Goal: Use online tool/utility: Utilize a website feature to perform a specific function

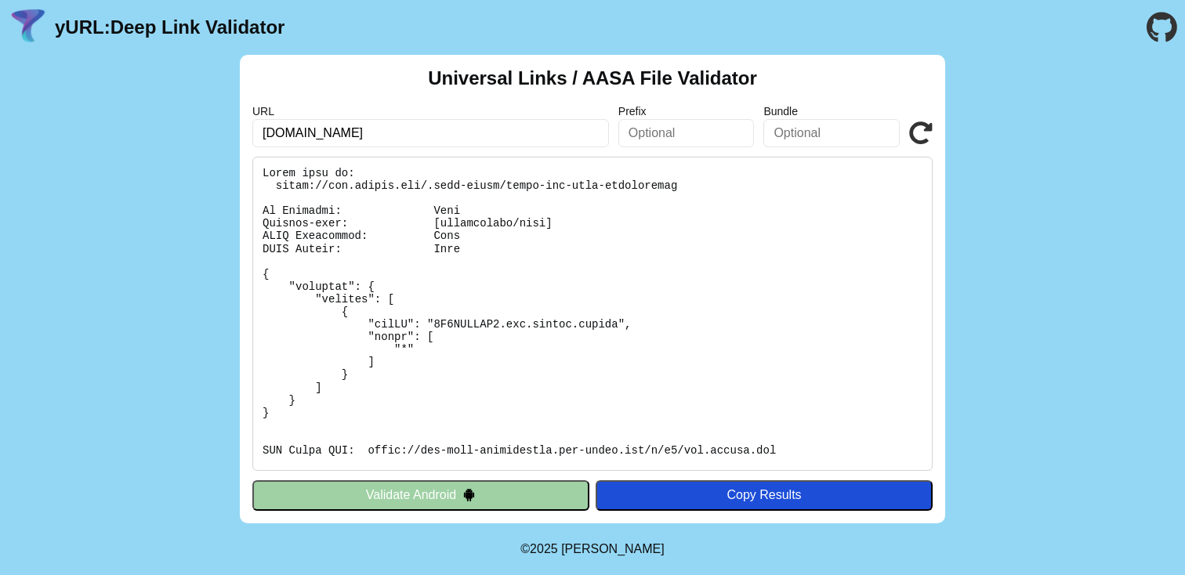
click at [472, 492] on img at bounding box center [468, 494] width 13 height 13
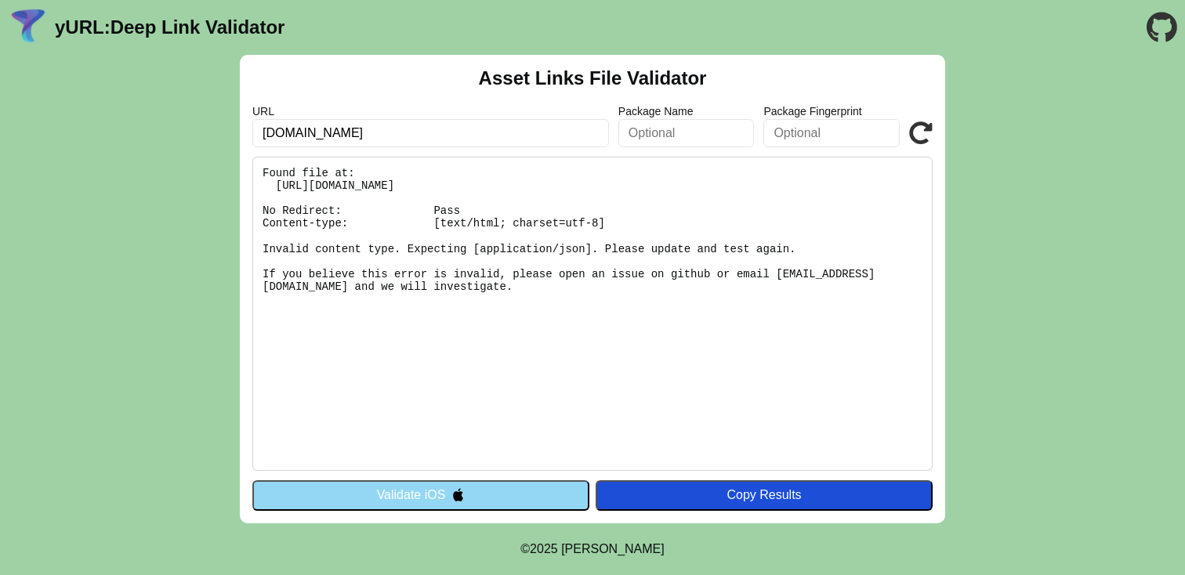
click at [435, 492] on button "Validate iOS" at bounding box center [420, 495] width 337 height 30
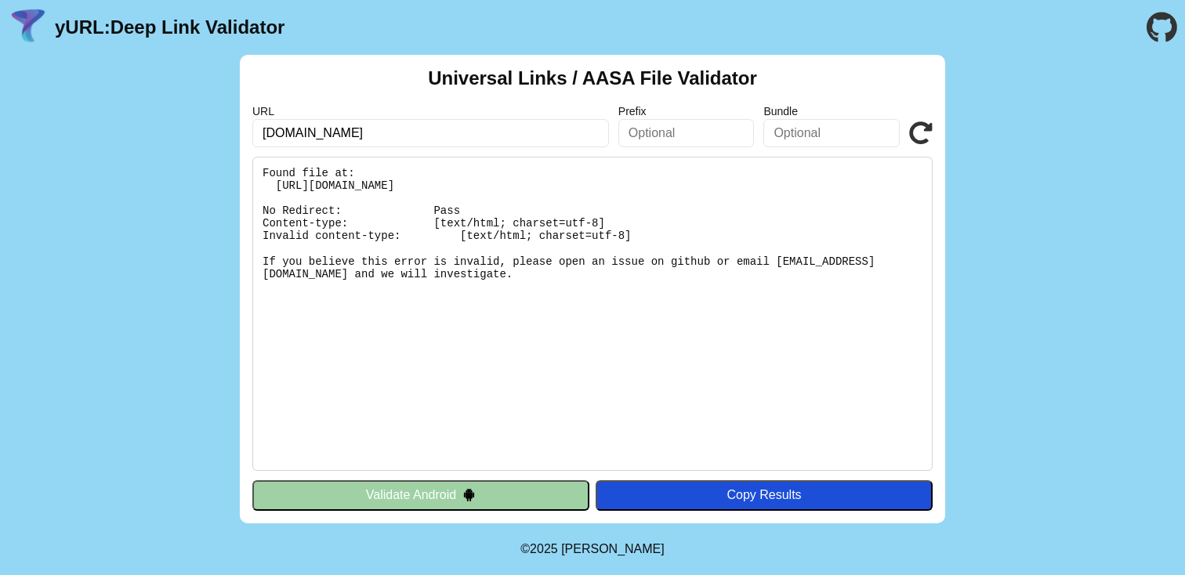
click at [448, 487] on button "Validate Android" at bounding box center [420, 495] width 337 height 30
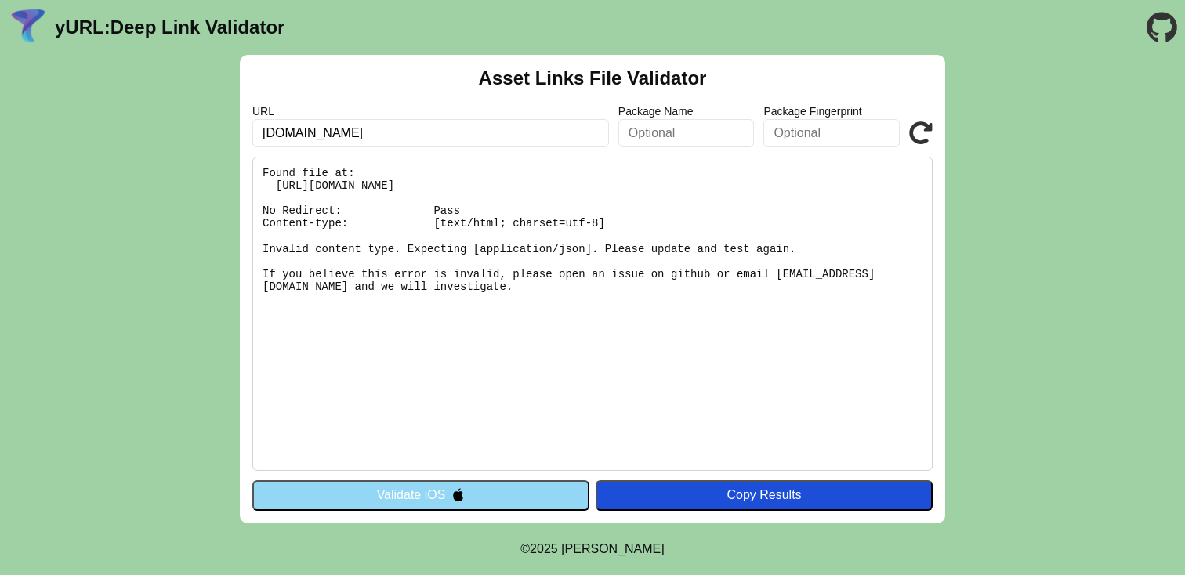
click at [396, 248] on pre "Found file at: https://app.toneop.com/.well-known/assetlinks.json No Redirect: …" at bounding box center [592, 314] width 680 height 314
click at [396, 248] on pre "Found file at: [URL][DOMAIN_NAME] No Redirect: Pass Content-type: [text/html; c…" at bounding box center [592, 314] width 680 height 314
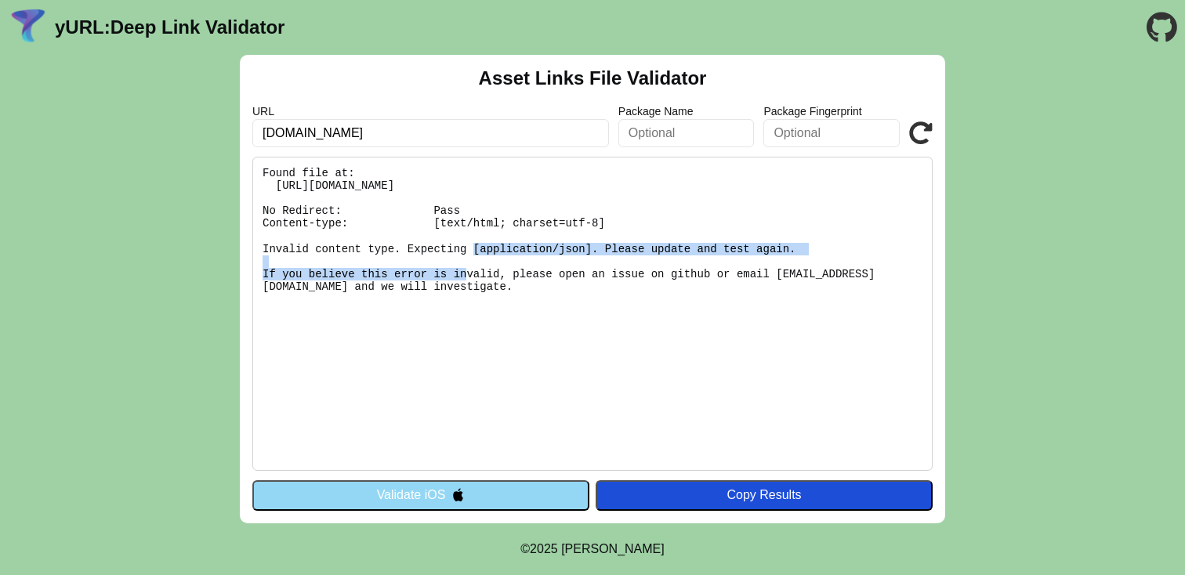
click at [430, 248] on pre "Found file at: [URL][DOMAIN_NAME] No Redirect: Pass Content-type: [text/html; c…" at bounding box center [592, 314] width 680 height 314
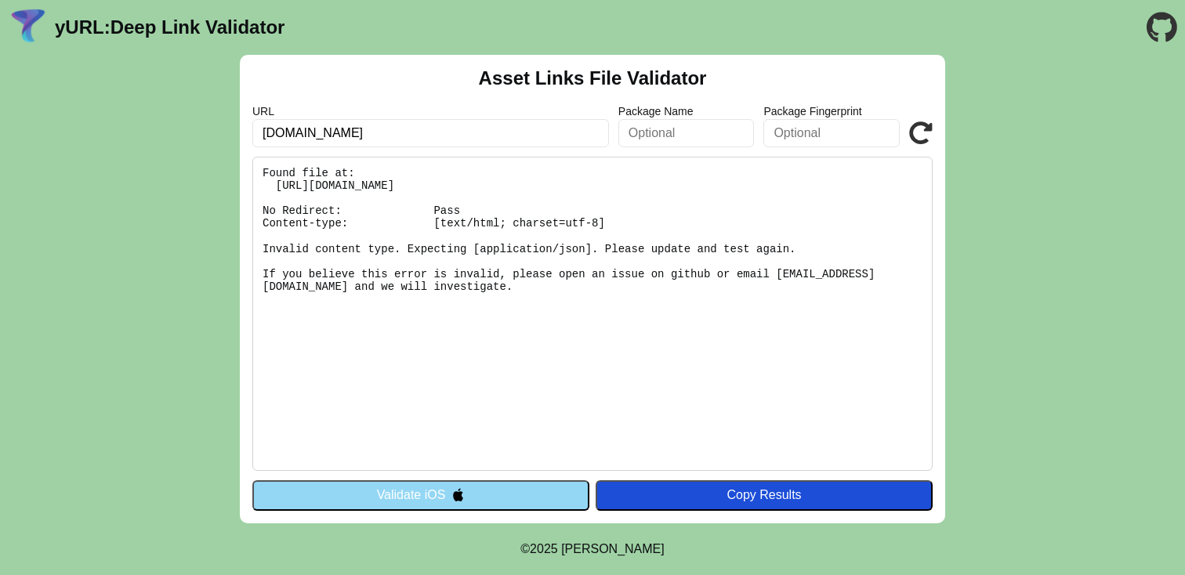
click at [430, 248] on pre "Found file at: [URL][DOMAIN_NAME] No Redirect: Pass Content-type: [text/html; c…" at bounding box center [592, 314] width 680 height 314
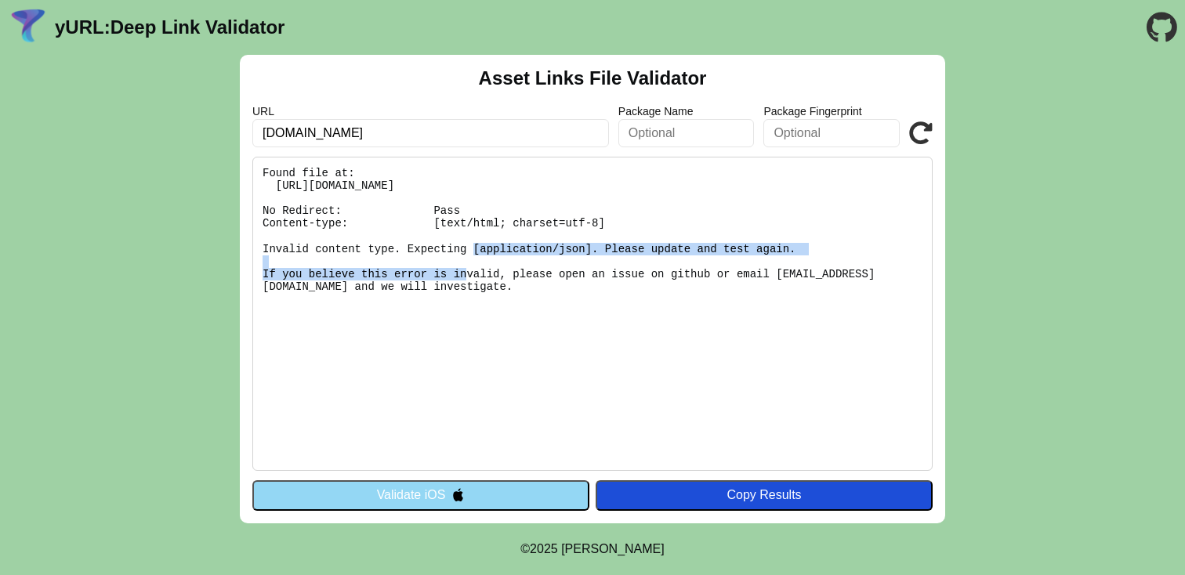
click at [470, 255] on pre "Found file at: [URL][DOMAIN_NAME] No Redirect: Pass Content-type: [text/html; c…" at bounding box center [592, 314] width 680 height 314
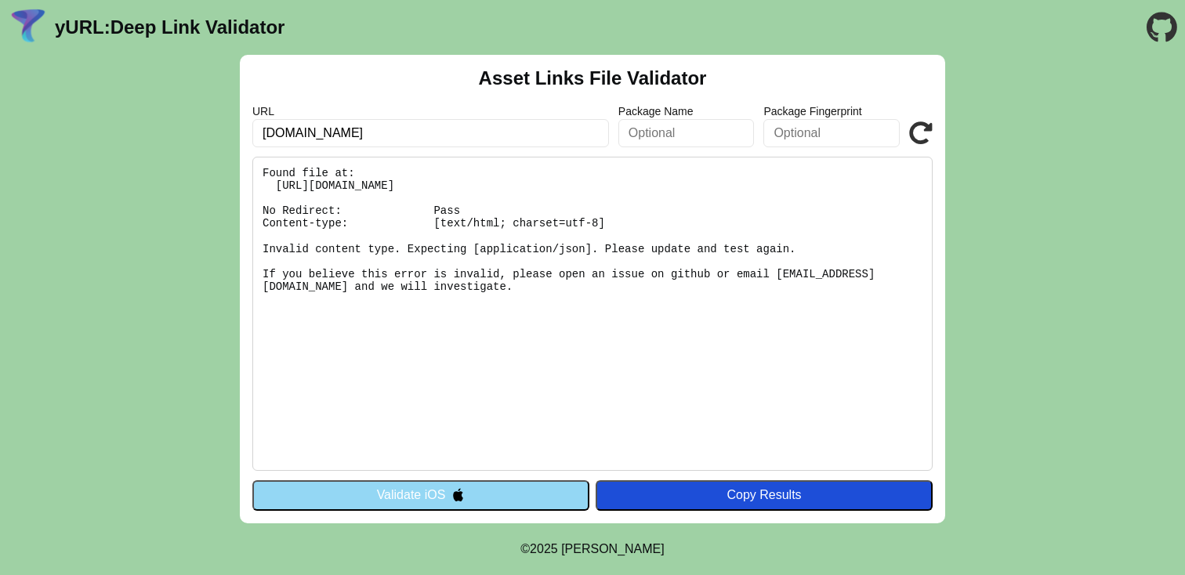
click at [470, 255] on pre "Found file at: https://app.toneop.com/.well-known/assetlinks.json No Redirect: …" at bounding box center [592, 314] width 680 height 314
click at [448, 286] on pre "Found file at: https://app.toneop.com/.well-known/assetlinks.json No Redirect: …" at bounding box center [592, 314] width 680 height 314
drag, startPoint x: 441, startPoint y: 219, endPoint x: 501, endPoint y: 221, distance: 60.4
click at [501, 220] on pre "Found file at: https://app.toneop.com/.well-known/assetlinks.json No Redirect: …" at bounding box center [592, 314] width 680 height 314
drag, startPoint x: 481, startPoint y: 244, endPoint x: 581, endPoint y: 247, distance: 99.5
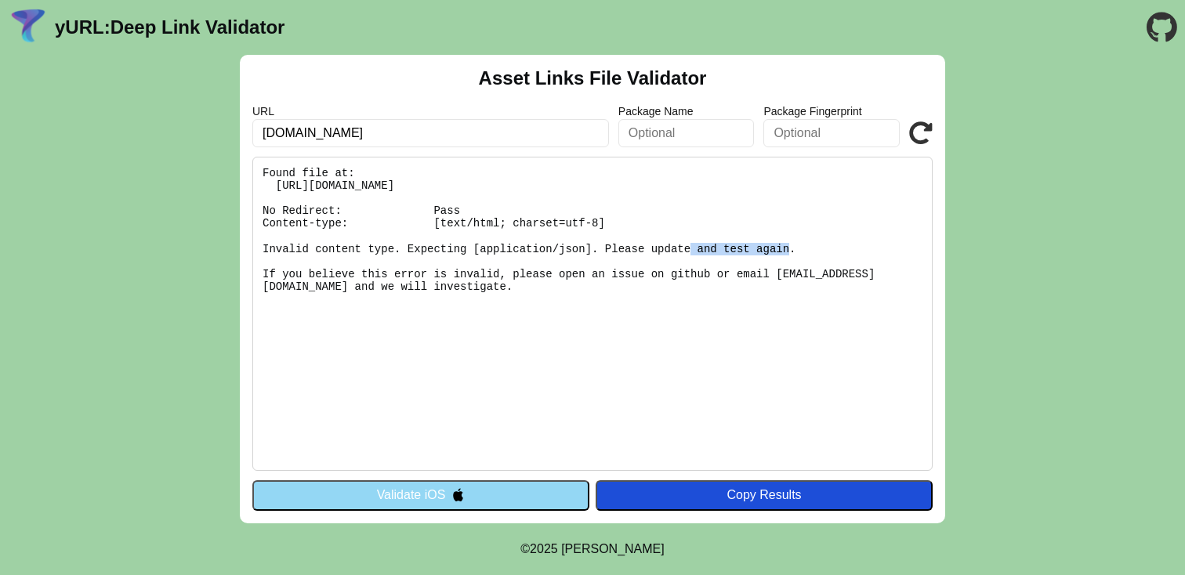
click at [581, 248] on pre "Found file at: [URL][DOMAIN_NAME] No Redirect: Pass Content-type: [text/html; c…" at bounding box center [592, 314] width 680 height 314
drag, startPoint x: 440, startPoint y: 223, endPoint x: 489, endPoint y: 223, distance: 48.6
click at [489, 223] on pre "Found file at: [URL][DOMAIN_NAME] No Redirect: Pass Content-type: [text/html; c…" at bounding box center [592, 314] width 680 height 314
click at [444, 484] on button "Validate iOS" at bounding box center [420, 495] width 337 height 30
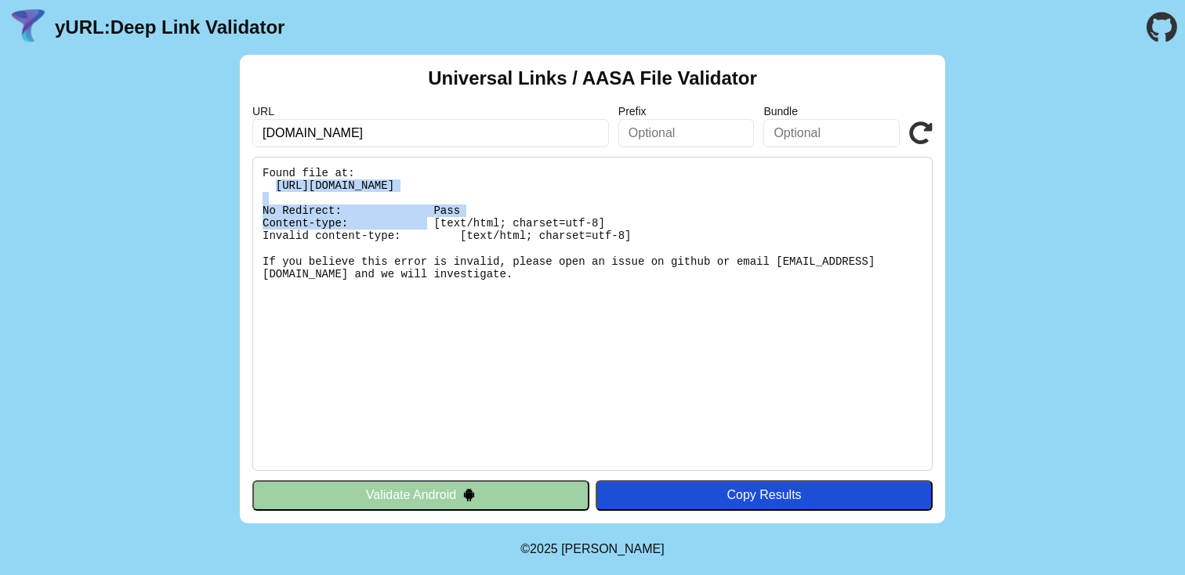
drag, startPoint x: 274, startPoint y: 186, endPoint x: 684, endPoint y: 187, distance: 409.8
click at [684, 187] on pre "Found file at: [URL][DOMAIN_NAME] No Redirect: Pass Content-type: [text/html; c…" at bounding box center [592, 314] width 680 height 314
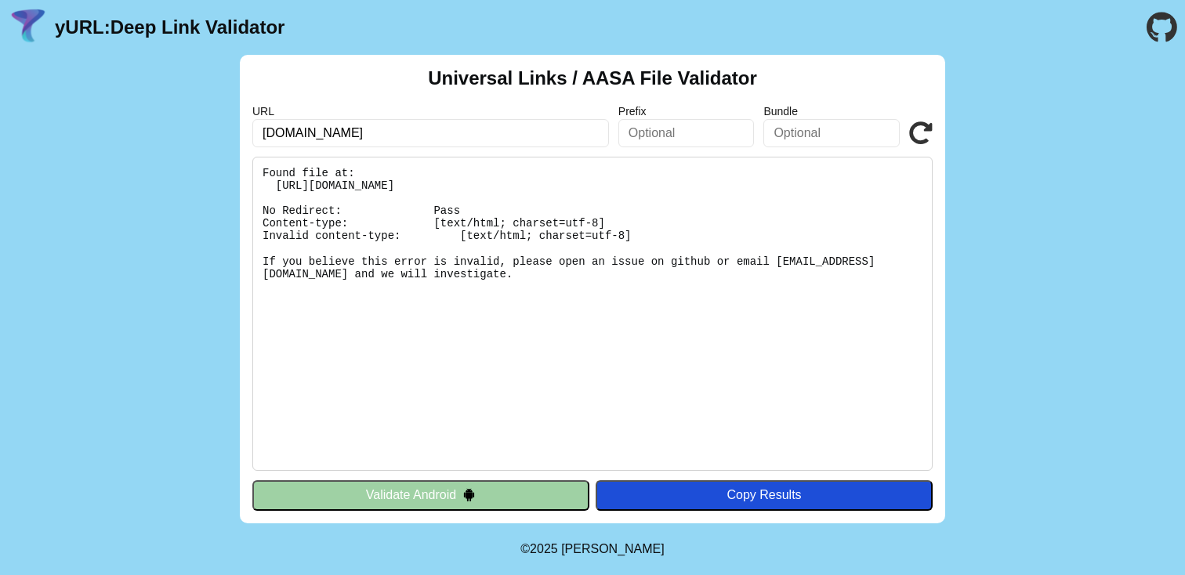
click at [514, 136] on input "[DOMAIN_NAME]" at bounding box center [430, 133] width 357 height 28
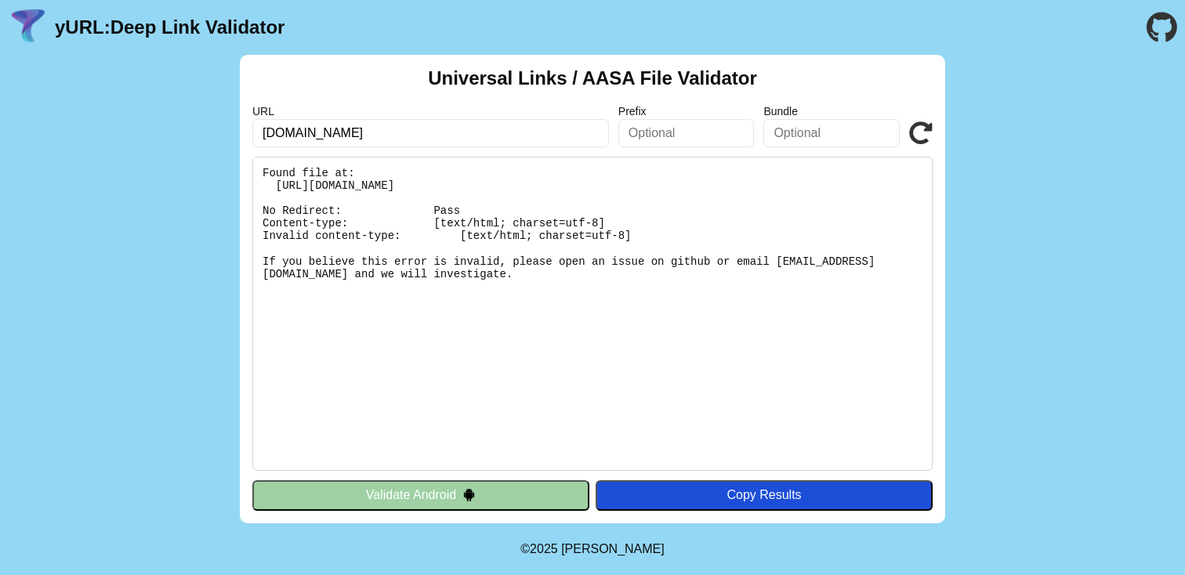
click at [514, 136] on input "[DOMAIN_NAME]" at bounding box center [430, 133] width 357 height 28
click at [476, 498] on button "Validate Android" at bounding box center [420, 495] width 337 height 30
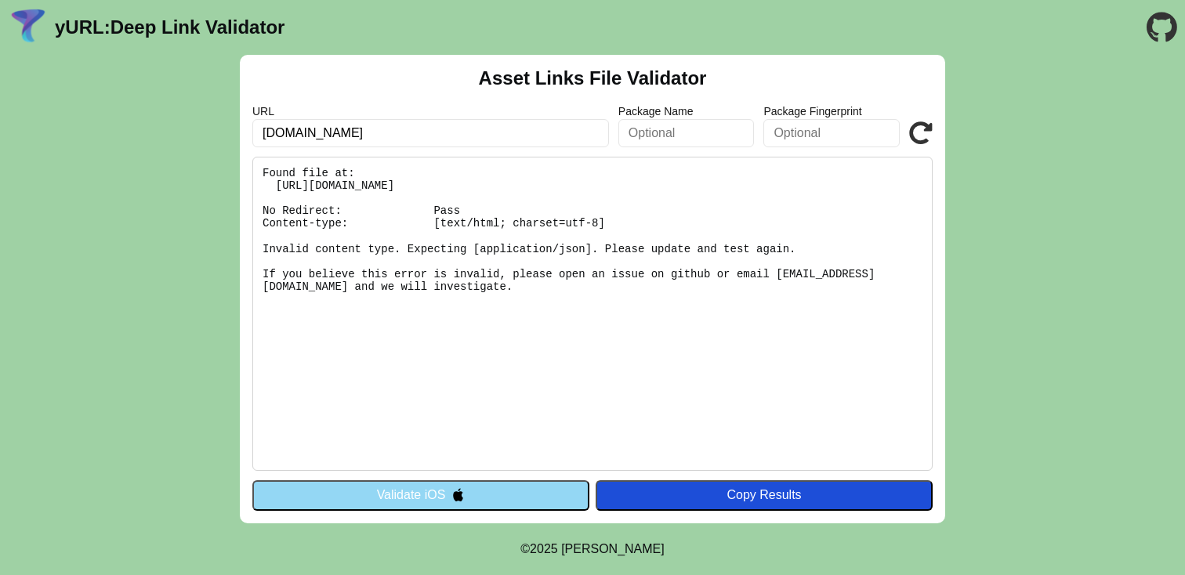
click at [478, 497] on button "Validate iOS" at bounding box center [420, 495] width 337 height 30
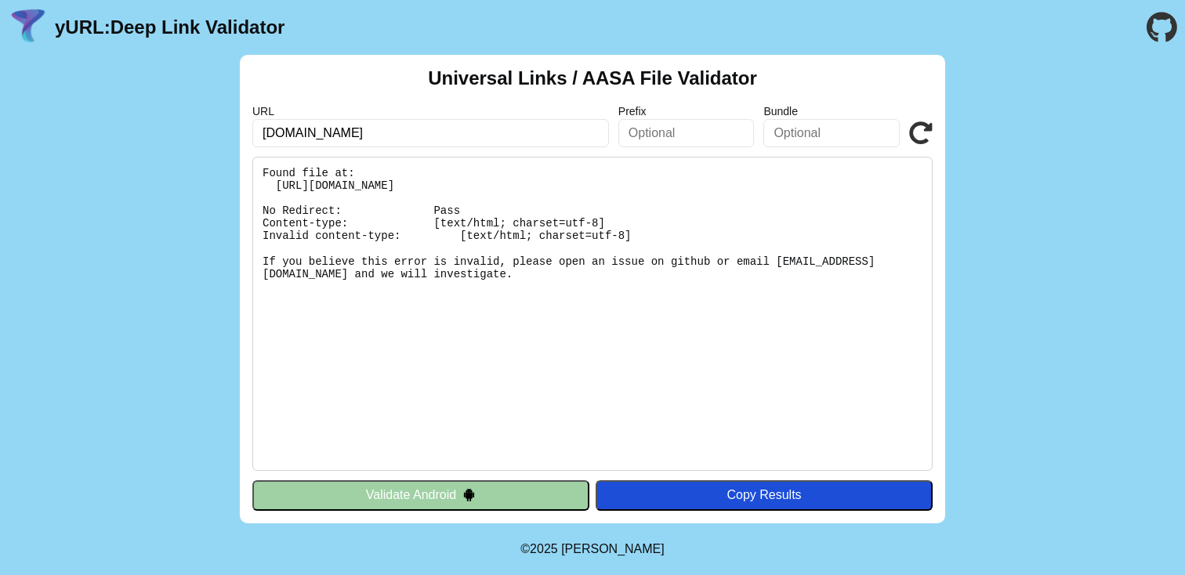
click at [404, 263] on pre "Found file at: [URL][DOMAIN_NAME] No Redirect: Pass Content-type: [text/html; c…" at bounding box center [592, 314] width 680 height 314
click at [404, 263] on pre "Found file at: https://app.toneop.com/.well-known/apple-app-site-association No…" at bounding box center [592, 314] width 680 height 314
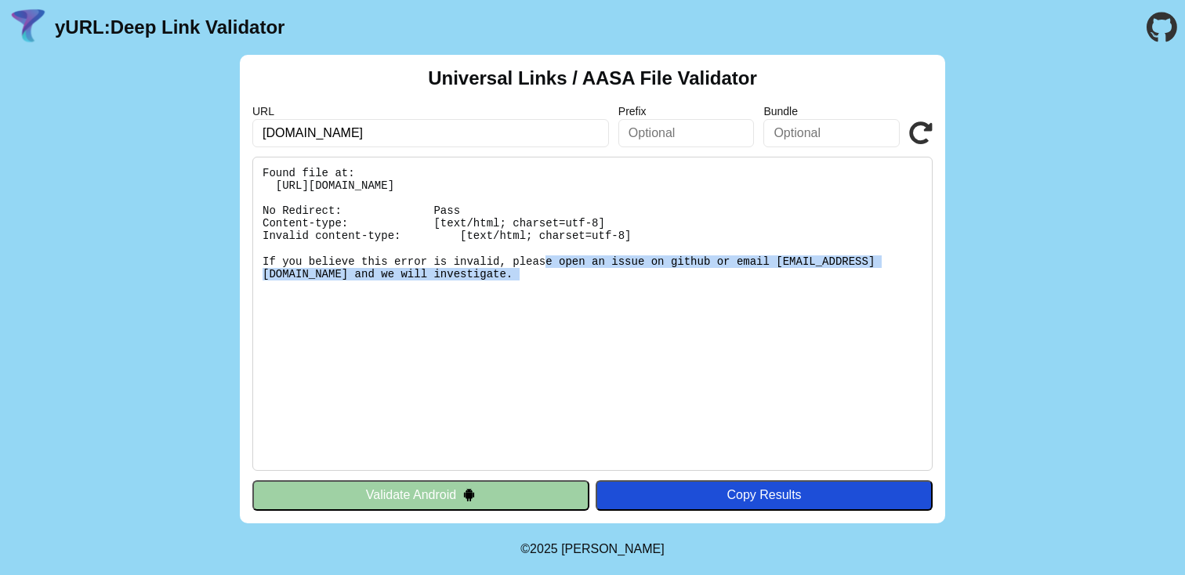
click at [404, 263] on pre "Found file at: https://app.toneop.com/.well-known/apple-app-site-association No…" at bounding box center [592, 314] width 680 height 314
click at [454, 505] on button "Validate Android" at bounding box center [420, 495] width 337 height 30
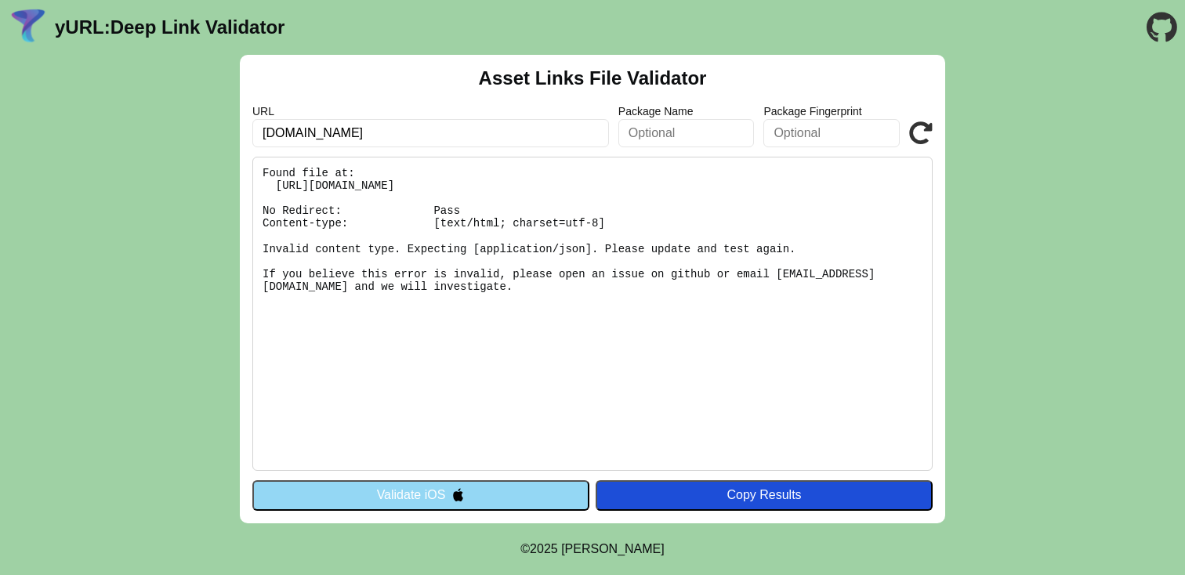
click at [437, 248] on pre "Found file at: [URL][DOMAIN_NAME] No Redirect: Pass Content-type: [text/html; c…" at bounding box center [592, 314] width 680 height 314
click at [437, 248] on pre "Found file at: https://app.toneop.com/.well-known/assetlinks.json No Redirect: …" at bounding box center [592, 314] width 680 height 314
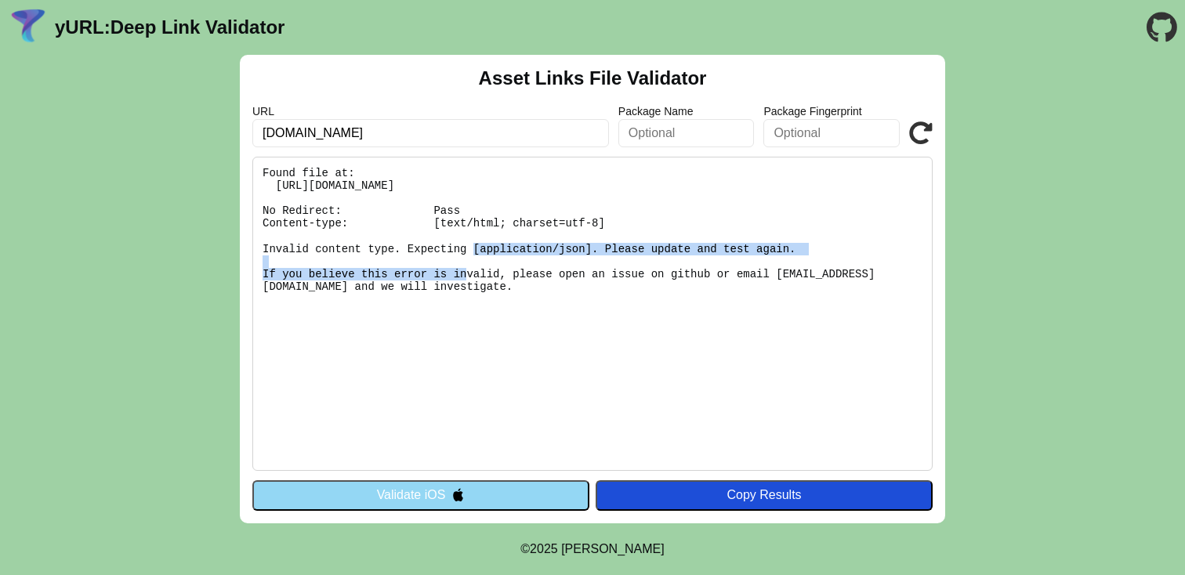
click at [376, 255] on pre "Found file at: https://app.toneop.com/.well-known/assetlinks.json No Redirect: …" at bounding box center [592, 314] width 680 height 314
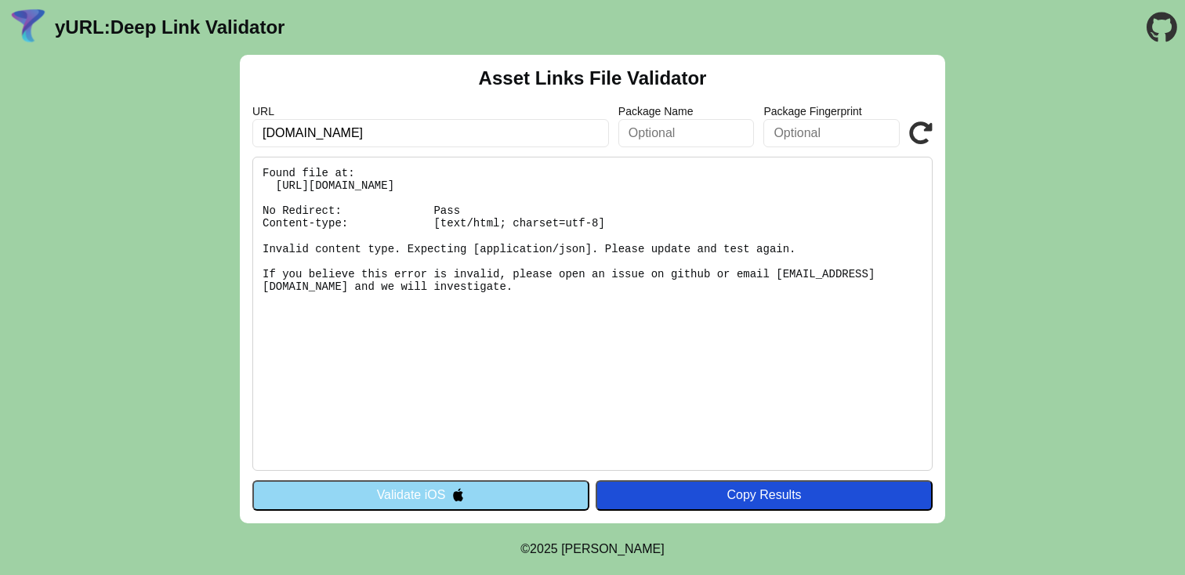
click at [376, 255] on pre "Found file at: https://app.toneop.com/.well-known/assetlinks.json No Redirect: …" at bounding box center [592, 314] width 680 height 314
click at [417, 244] on pre "Found file at: https://app.toneop.com/.well-known/assetlinks.json No Redirect: …" at bounding box center [592, 314] width 680 height 314
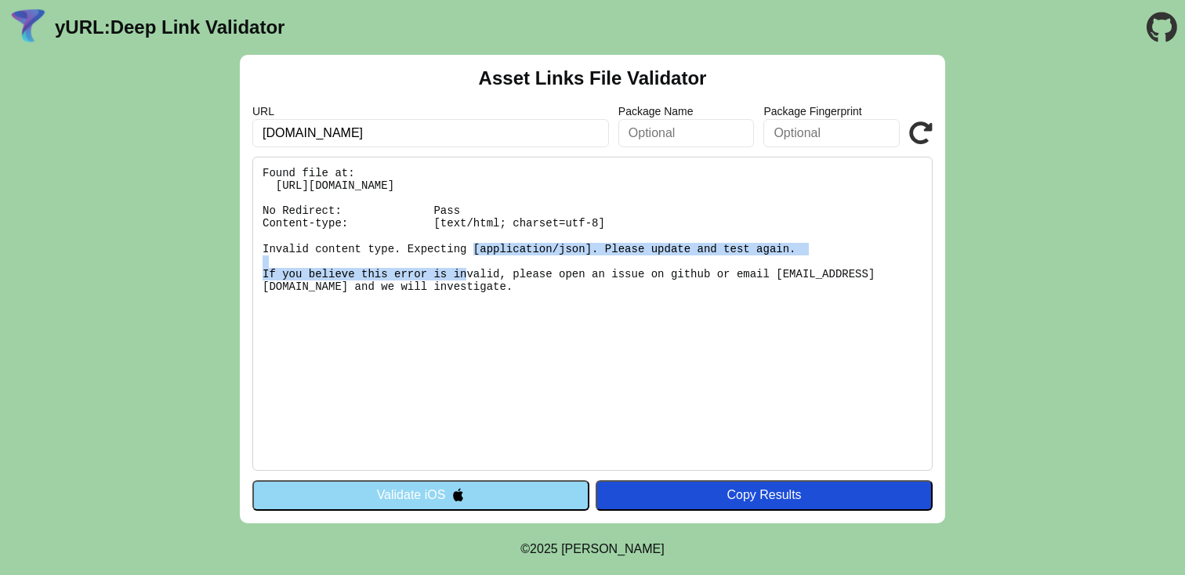
click at [448, 494] on button "Validate iOS" at bounding box center [420, 495] width 337 height 30
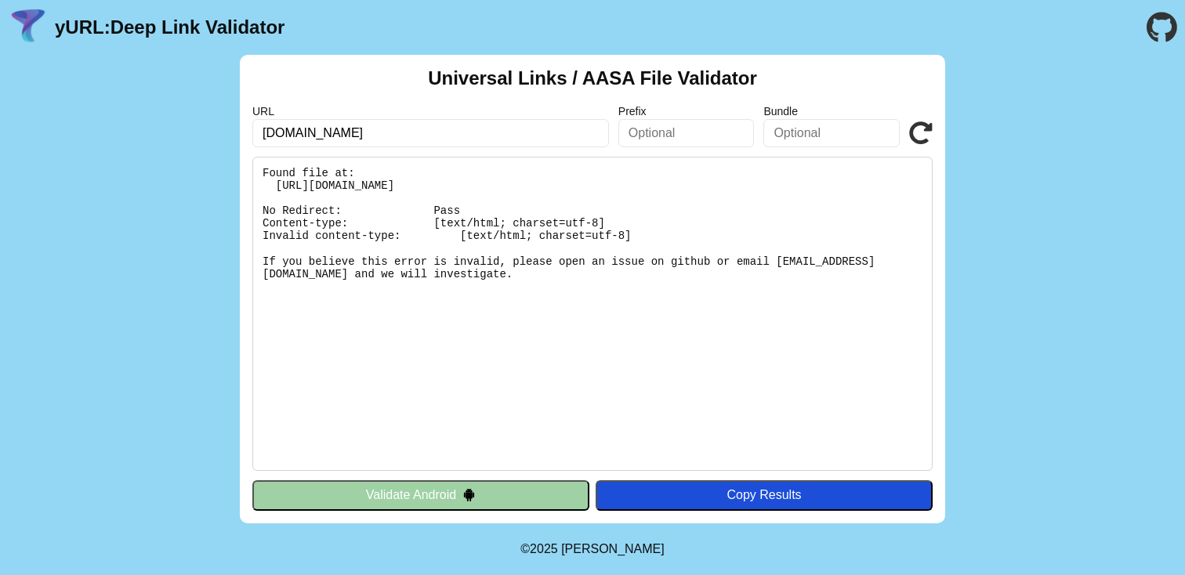
click at [413, 500] on button "Validate Android" at bounding box center [420, 495] width 337 height 30
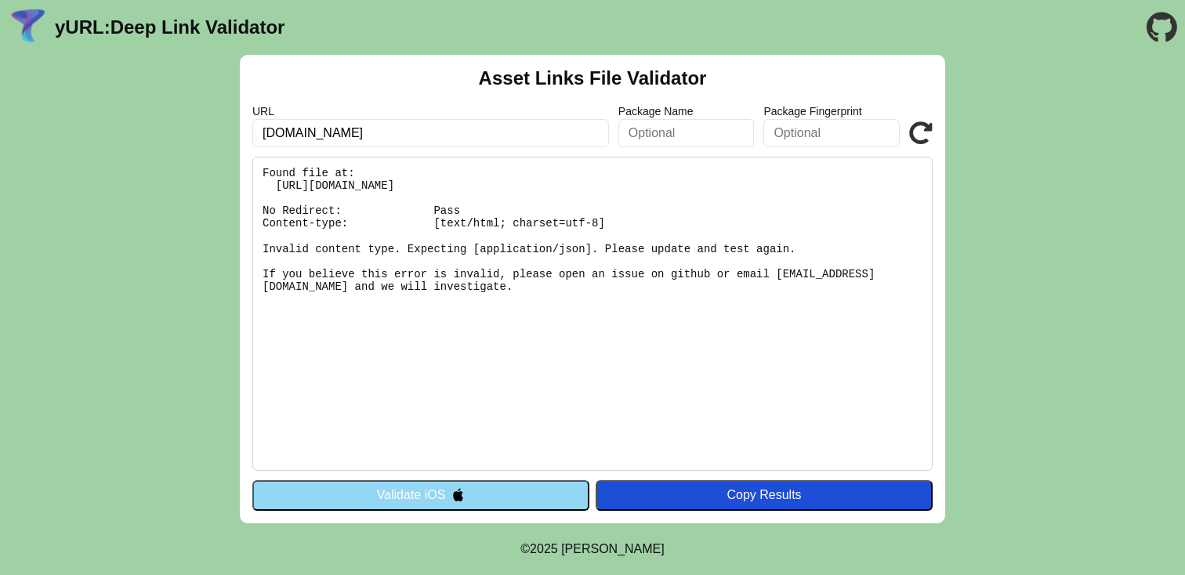
click at [413, 500] on button "Validate iOS" at bounding box center [420, 495] width 337 height 30
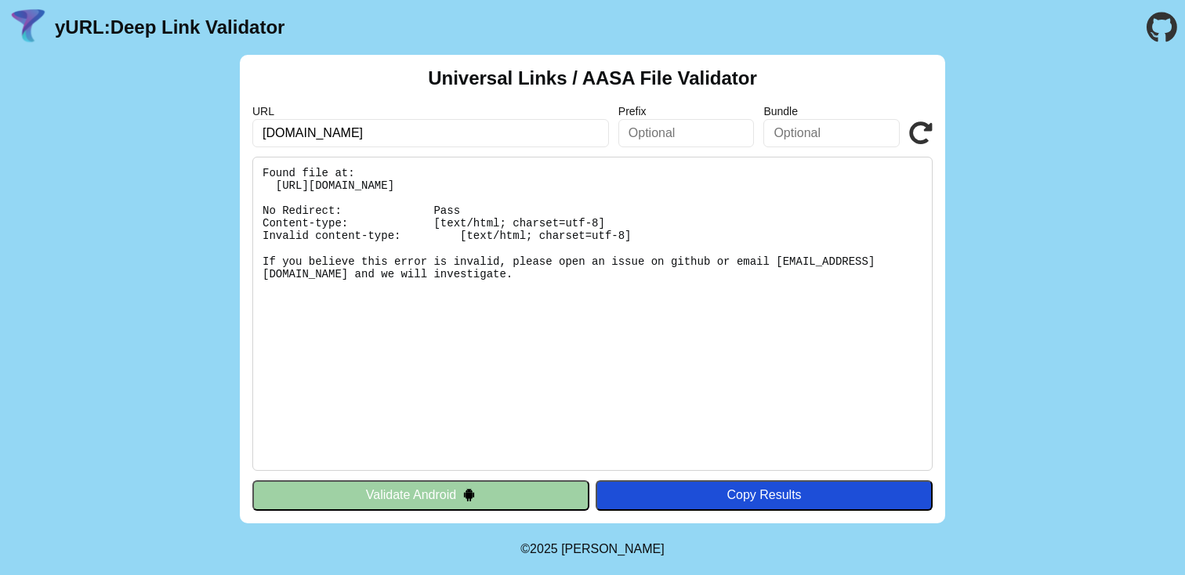
click at [418, 492] on button "Validate Android" at bounding box center [420, 495] width 337 height 30
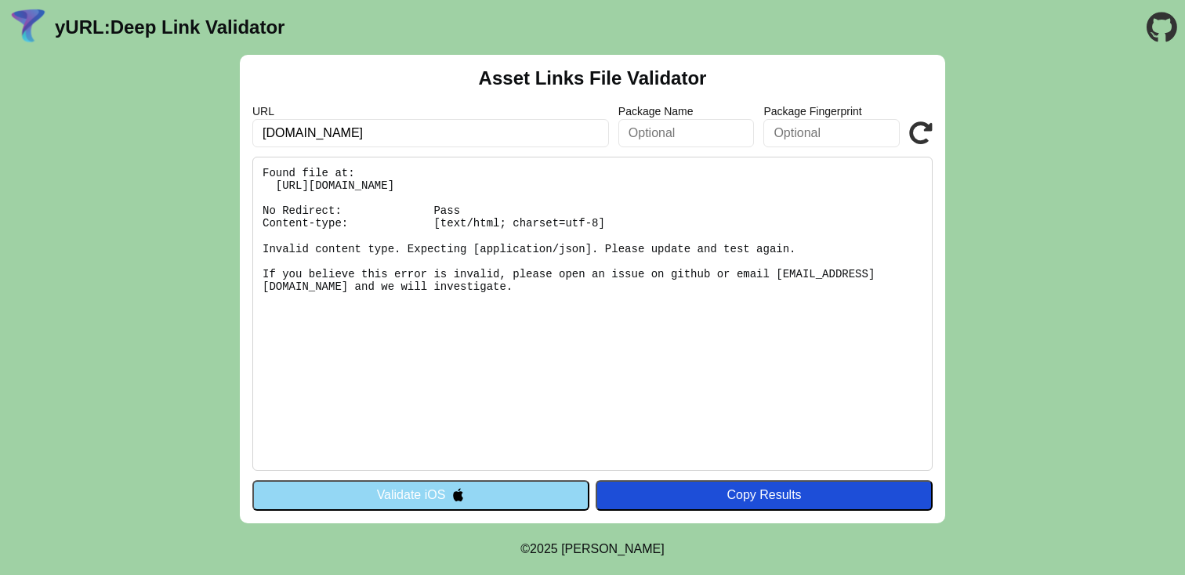
click at [418, 492] on button "Validate iOS" at bounding box center [420, 495] width 337 height 30
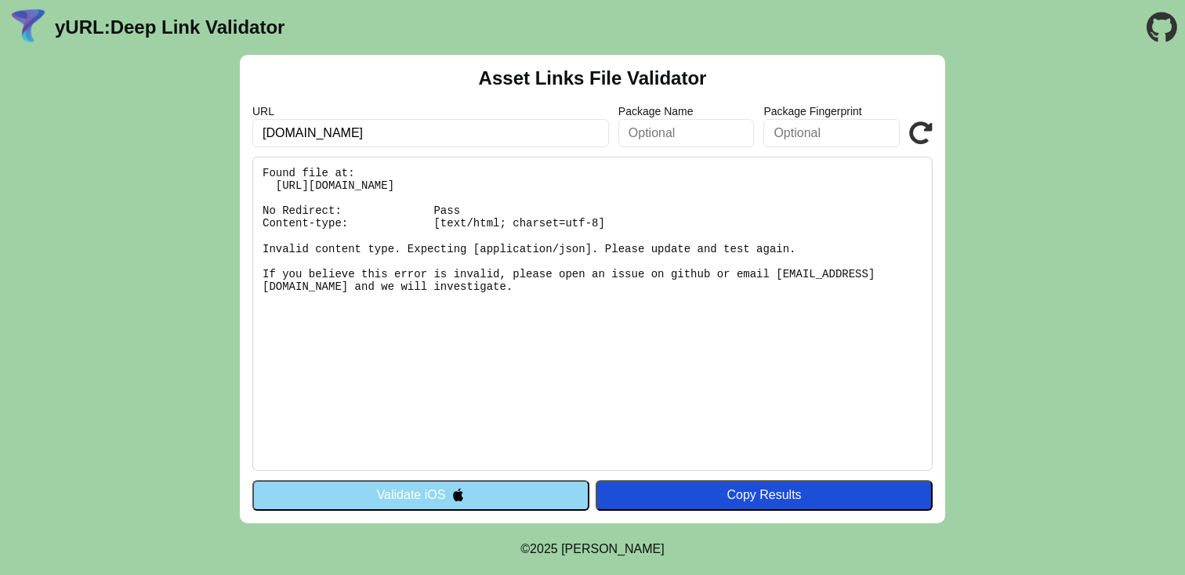
click at [418, 492] on button "Validate iOS" at bounding box center [420, 495] width 337 height 30
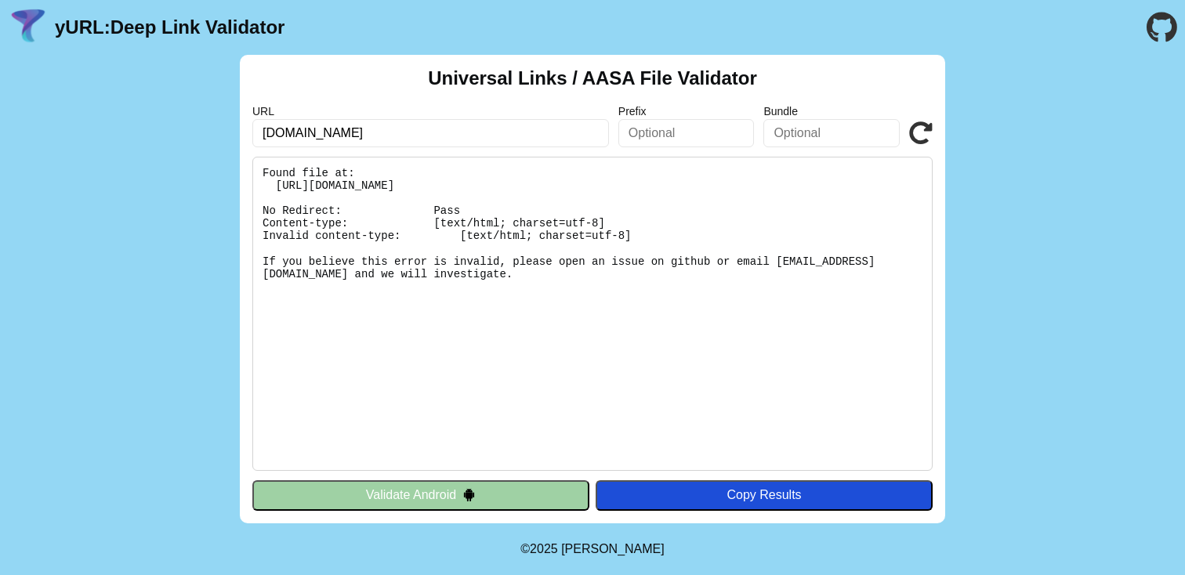
click at [418, 492] on button "Validate Android" at bounding box center [420, 495] width 337 height 30
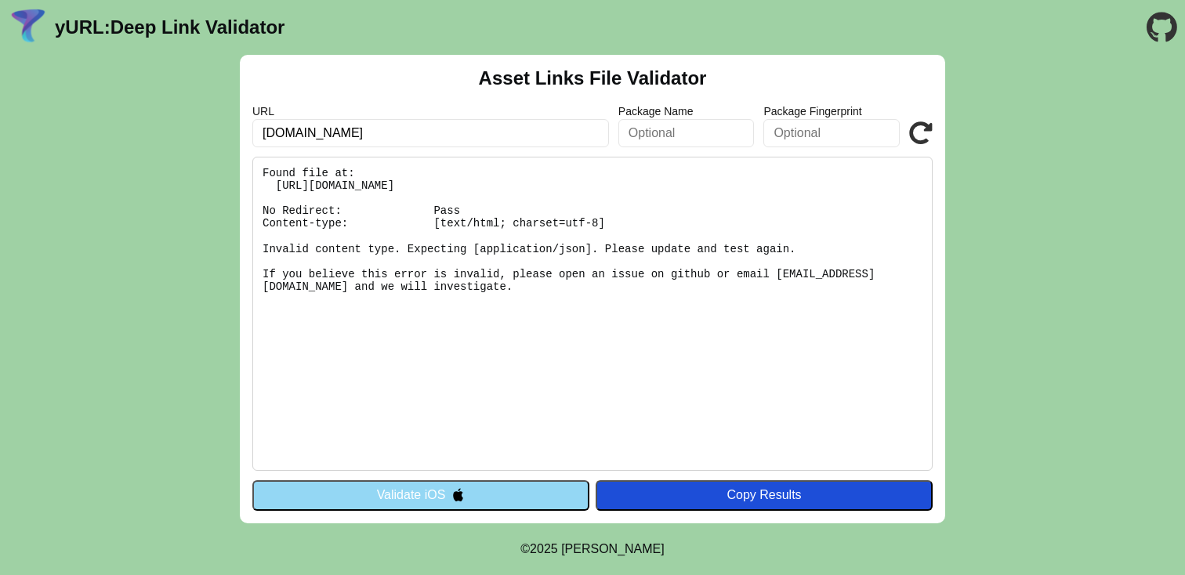
click at [350, 132] on input "[DOMAIN_NAME]" at bounding box center [430, 133] width 357 height 28
click at [425, 498] on button "Validate iOS" at bounding box center [420, 495] width 337 height 30
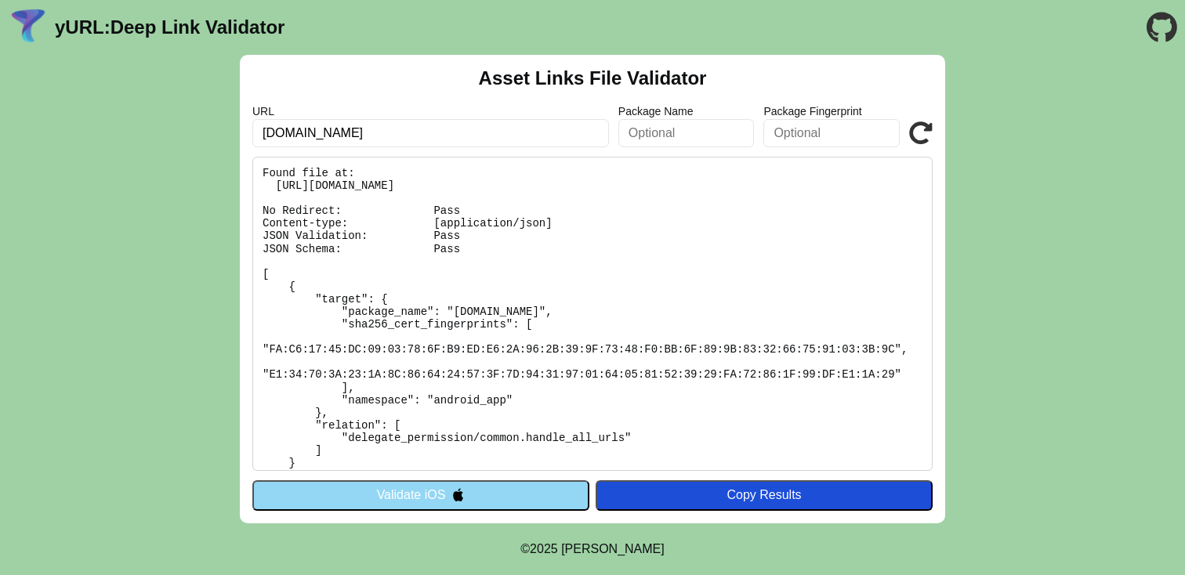
scroll to position [21, 0]
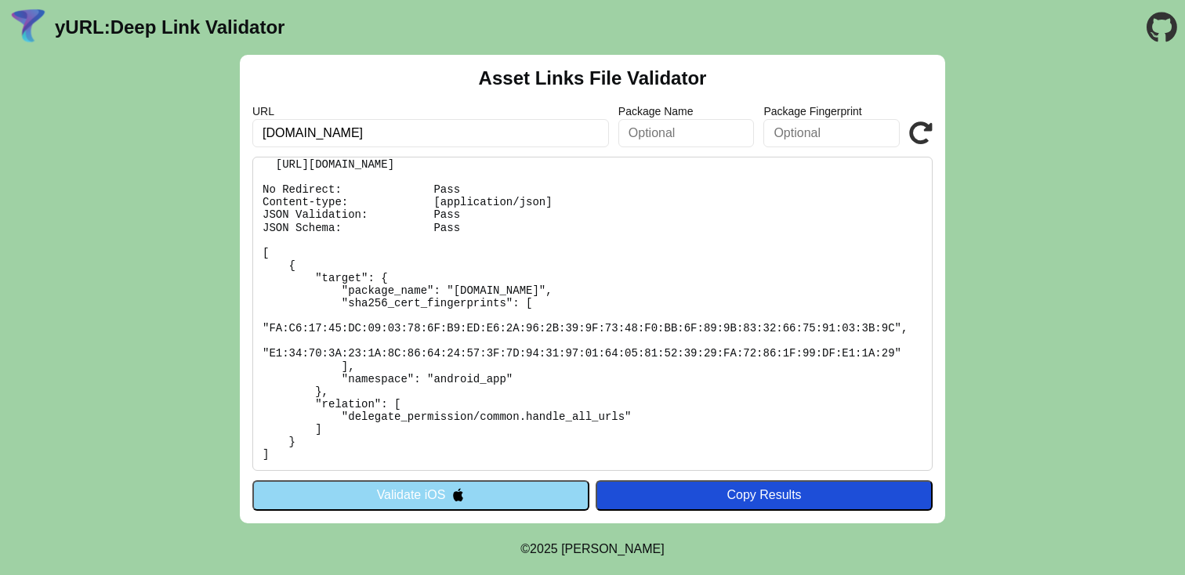
click at [509, 487] on button "Validate iOS" at bounding box center [420, 495] width 337 height 30
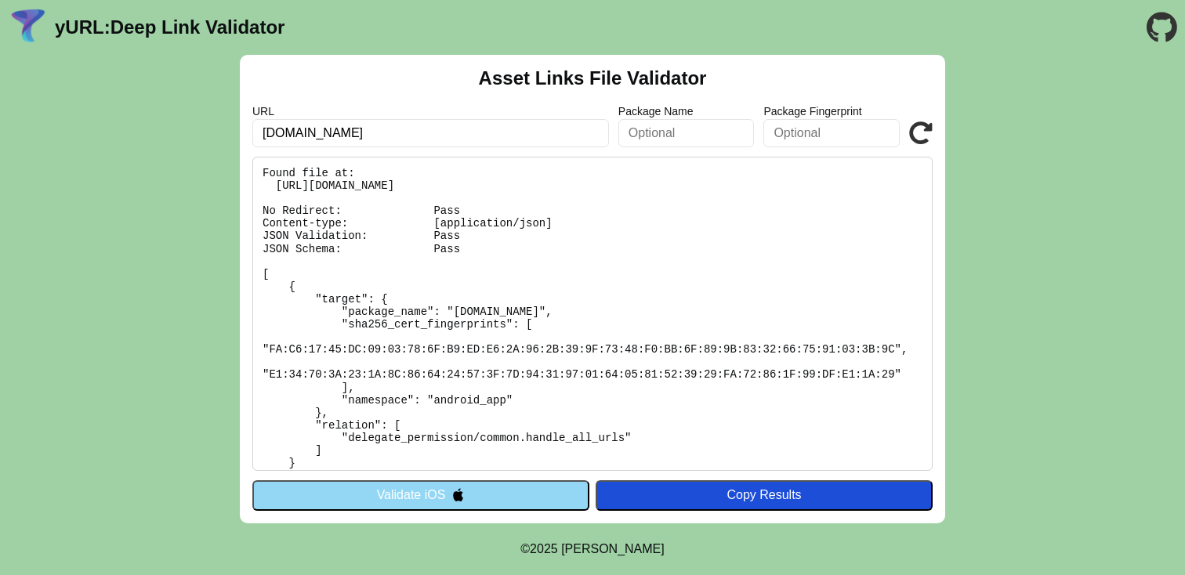
click at [442, 496] on button "Validate iOS" at bounding box center [420, 495] width 337 height 30
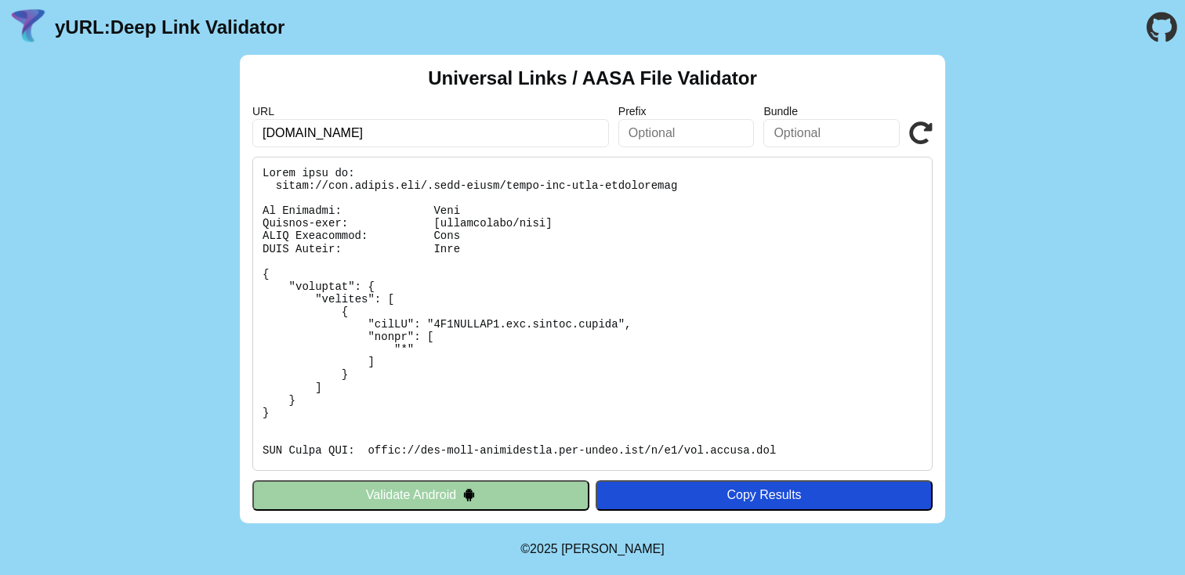
click at [518, 494] on button "Validate Android" at bounding box center [420, 495] width 337 height 30
click at [418, 494] on button "Validate Android" at bounding box center [420, 495] width 337 height 30
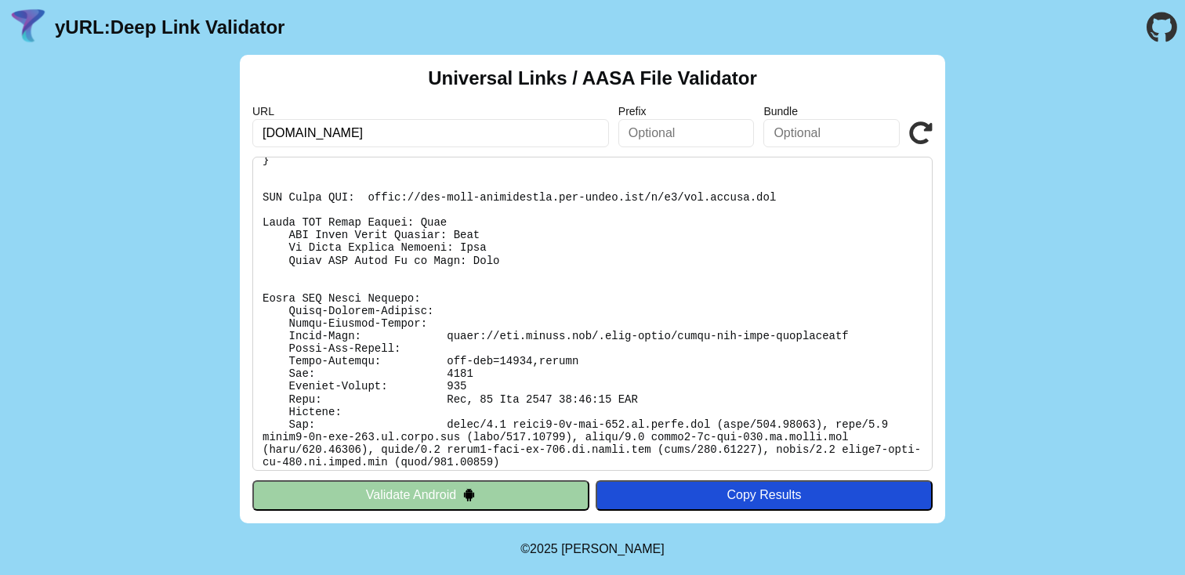
scroll to position [261, 0]
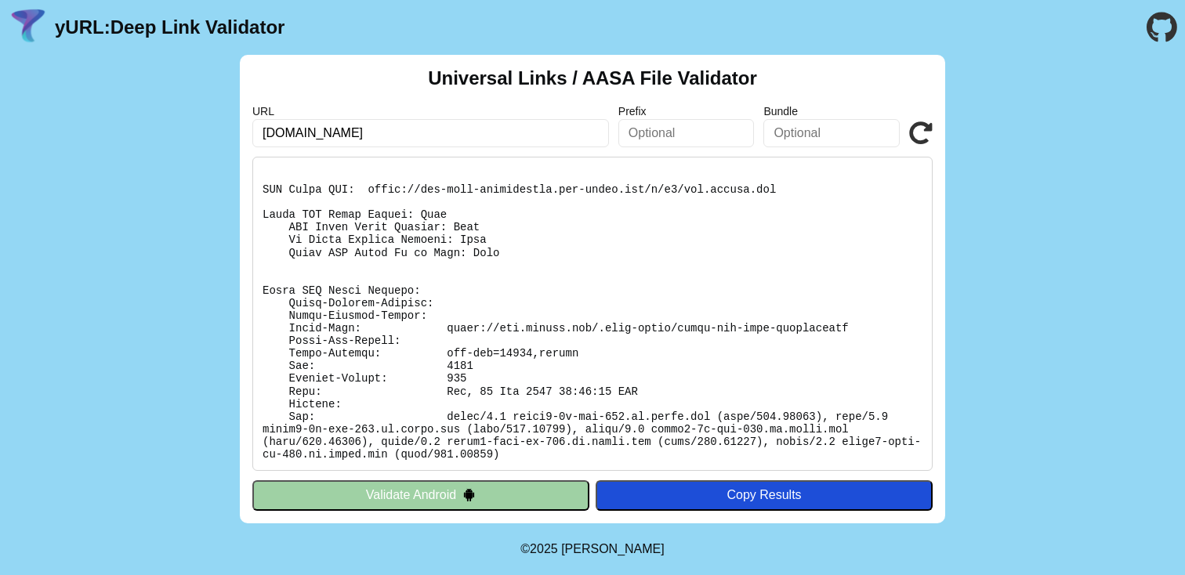
click at [514, 495] on button "Validate Android" at bounding box center [420, 495] width 337 height 30
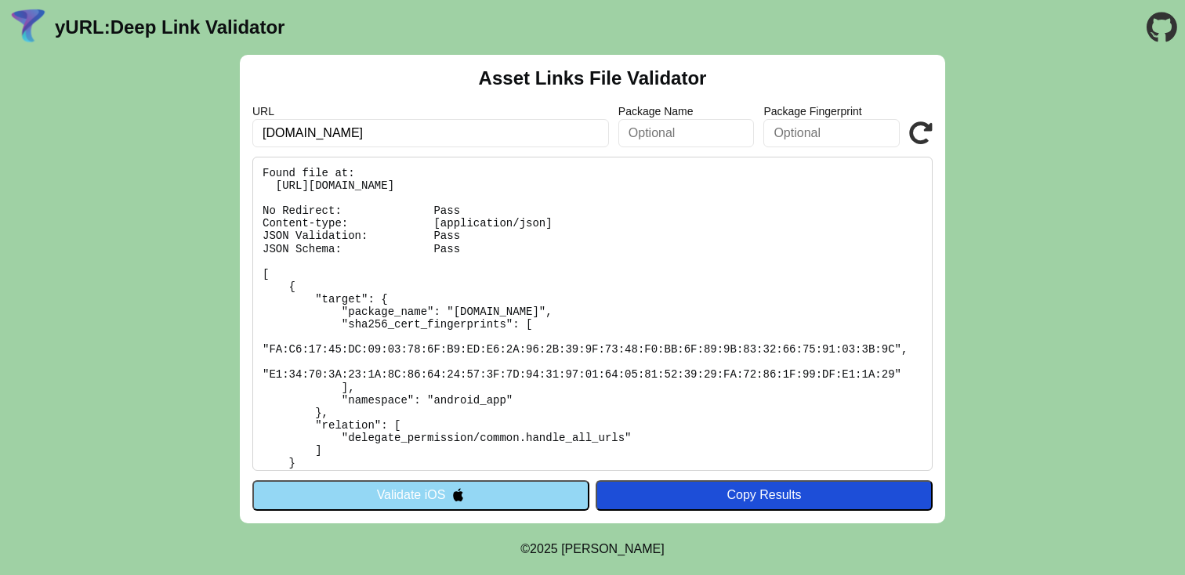
click at [669, 132] on input "text" at bounding box center [686, 133] width 136 height 28
click at [509, 494] on button "Validate iOS" at bounding box center [420, 495] width 337 height 30
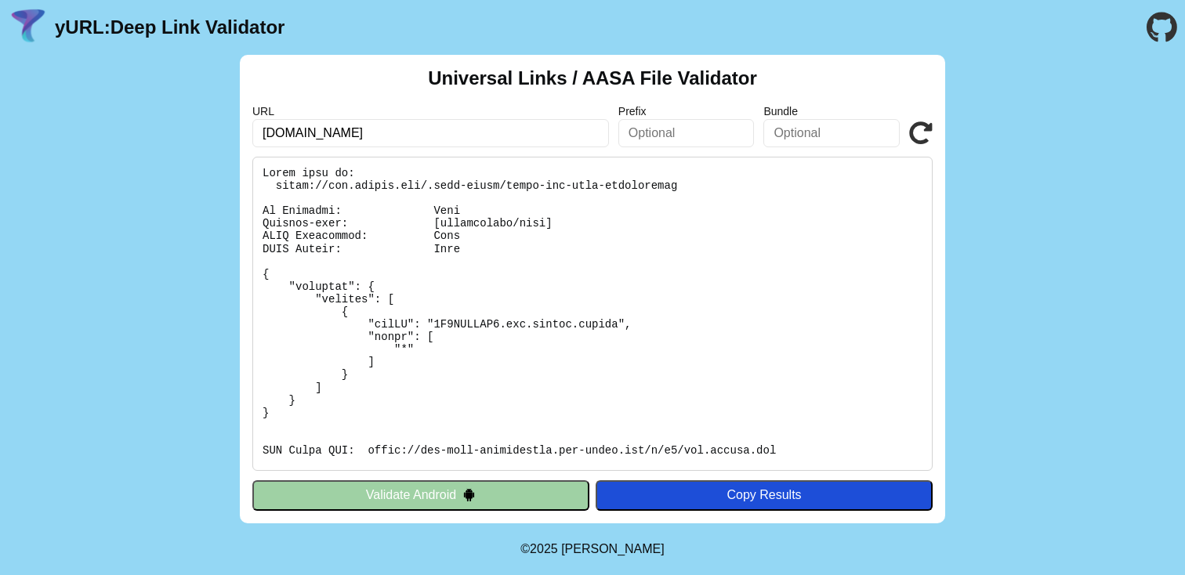
scroll to position [261, 0]
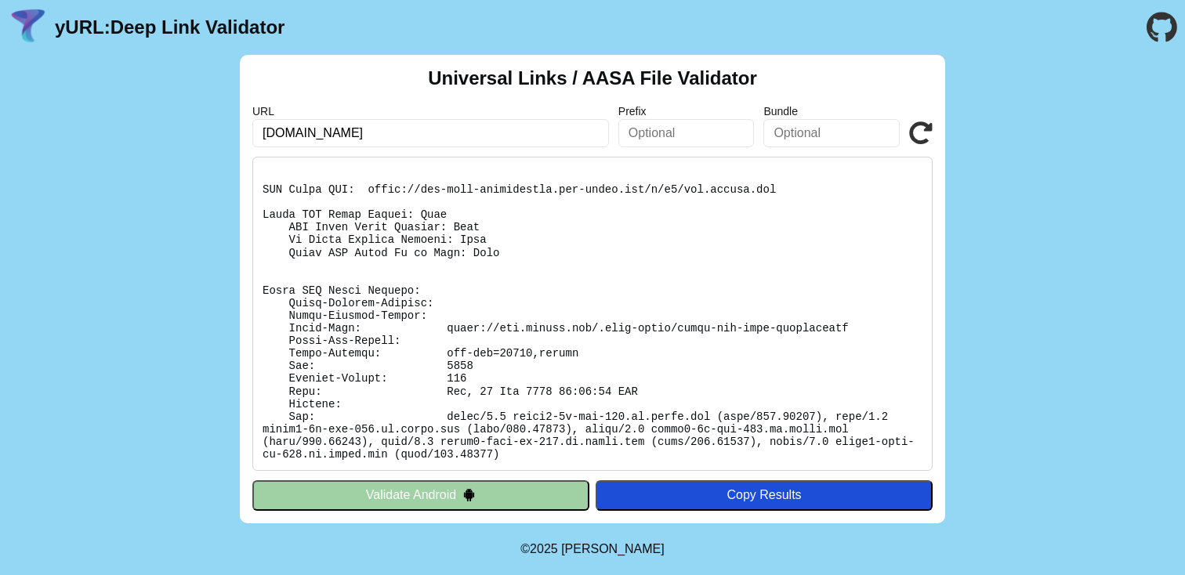
click at [475, 493] on img at bounding box center [468, 494] width 13 height 13
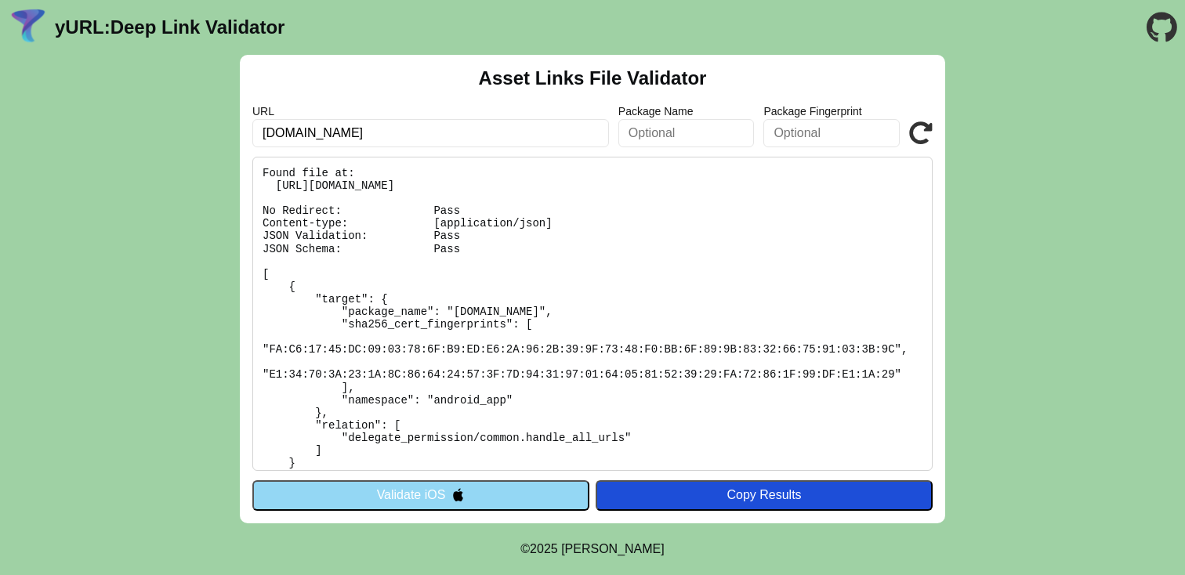
click at [458, 494] on img at bounding box center [457, 494] width 13 height 13
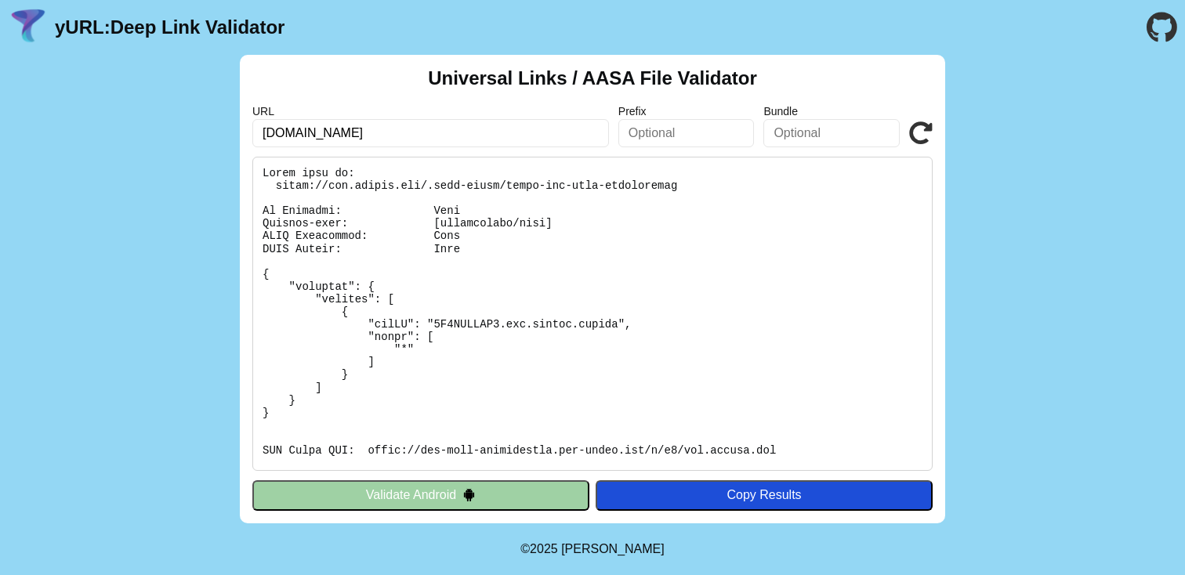
click at [490, 494] on button "Validate Android" at bounding box center [420, 495] width 337 height 30
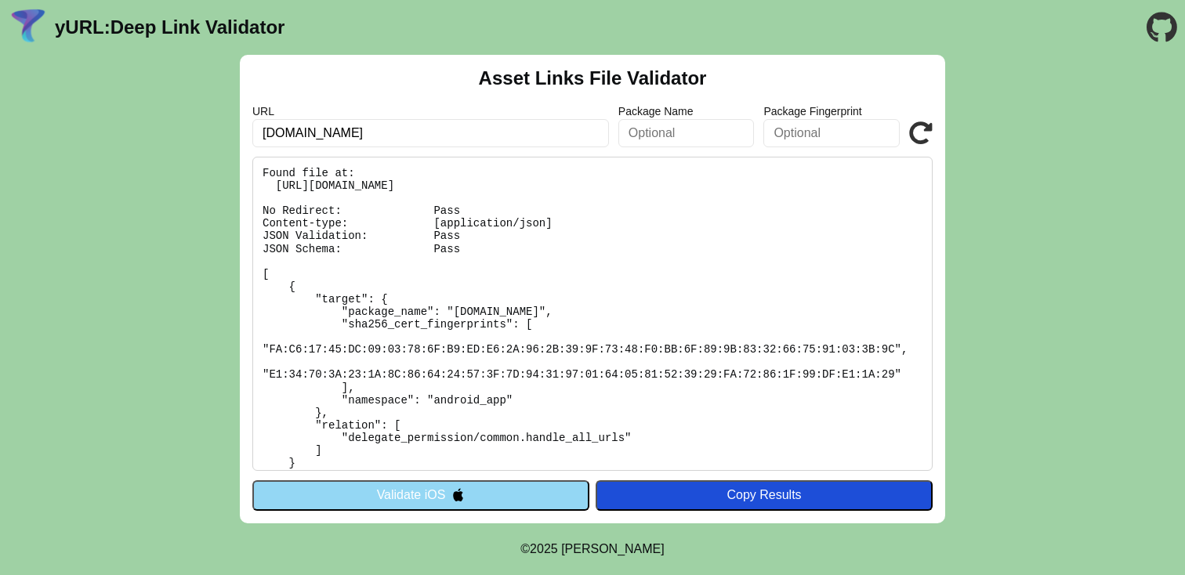
click at [490, 494] on button "Validate iOS" at bounding box center [420, 495] width 337 height 30
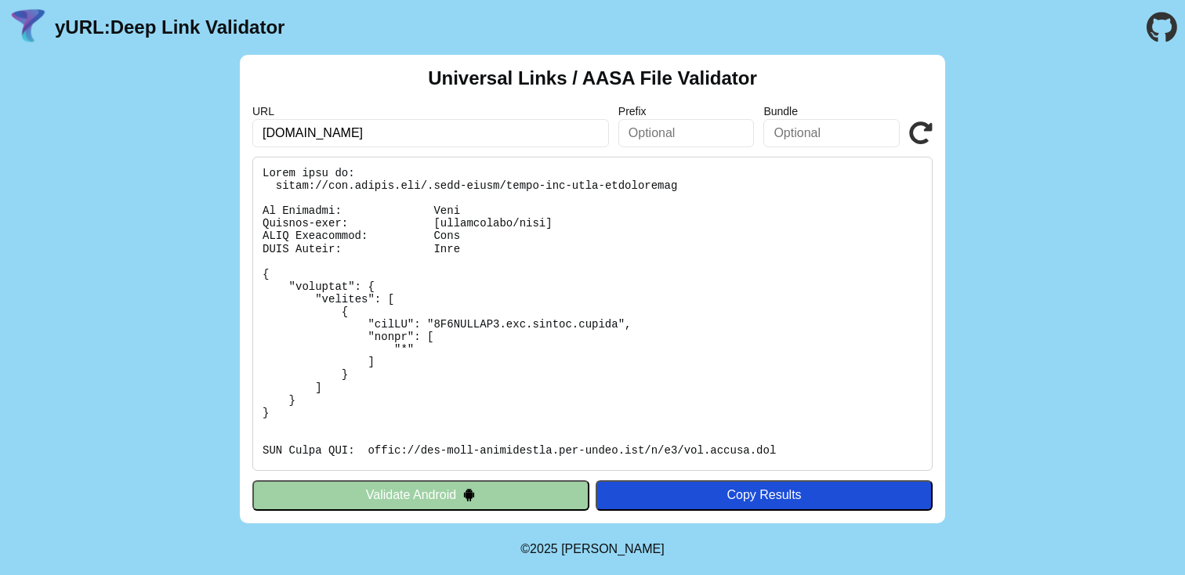
click at [490, 494] on button "Validate Android" at bounding box center [420, 495] width 337 height 30
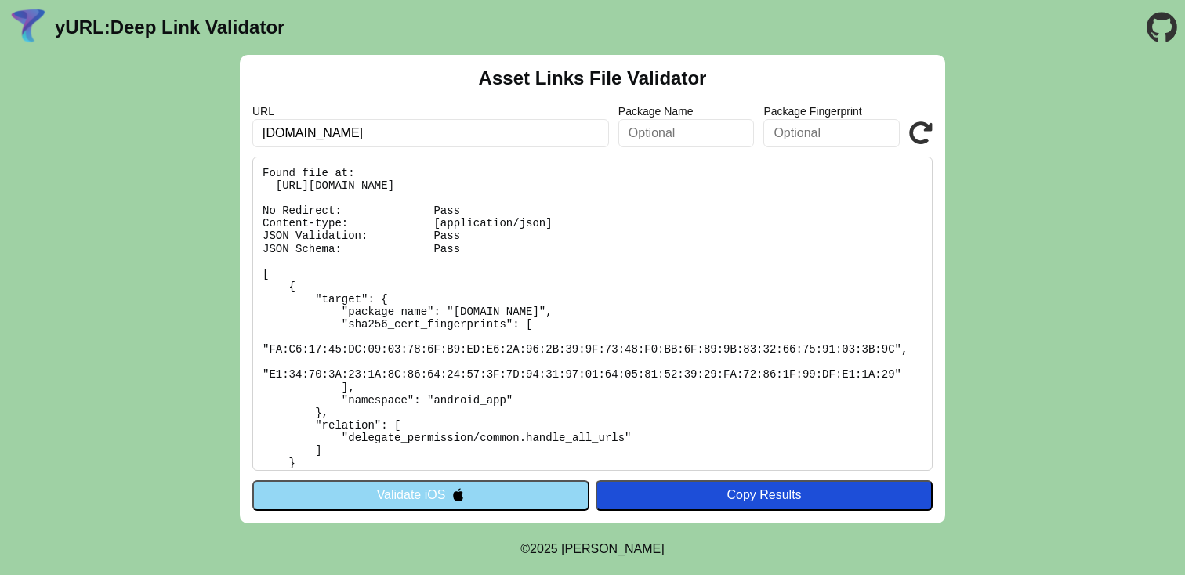
click at [490, 494] on button "Validate iOS" at bounding box center [420, 495] width 337 height 30
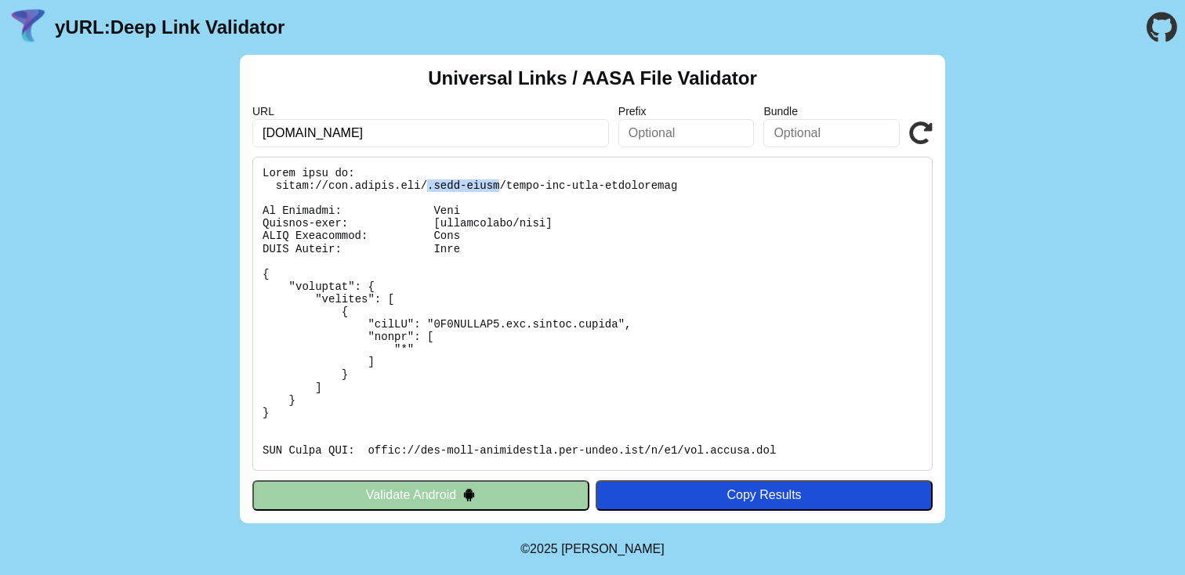
drag, startPoint x: 427, startPoint y: 185, endPoint x: 501, endPoint y: 185, distance: 73.7
click at [501, 185] on pre at bounding box center [592, 314] width 680 height 314
click at [457, 190] on pre at bounding box center [592, 314] width 680 height 314
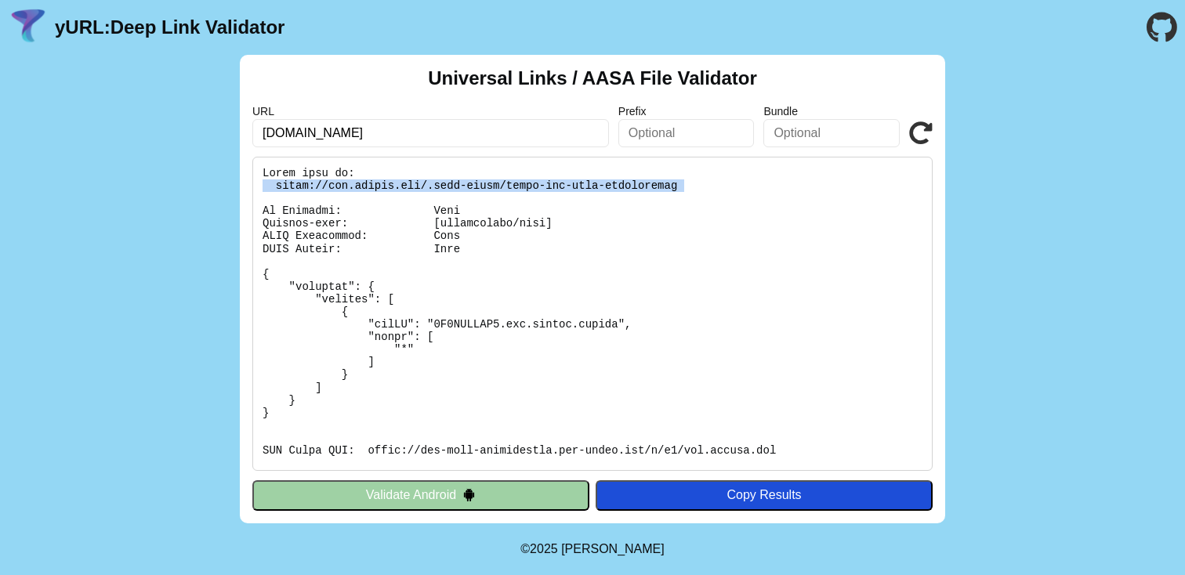
click at [493, 487] on button "Validate Android" at bounding box center [420, 495] width 337 height 30
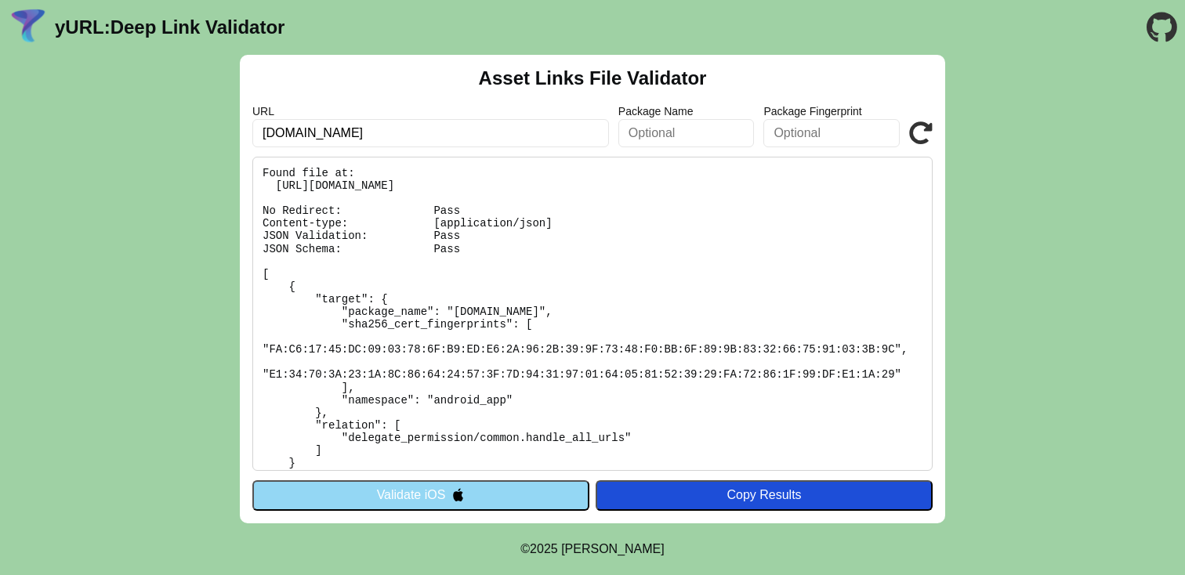
click at [471, 498] on button "Validate iOS" at bounding box center [420, 495] width 337 height 30
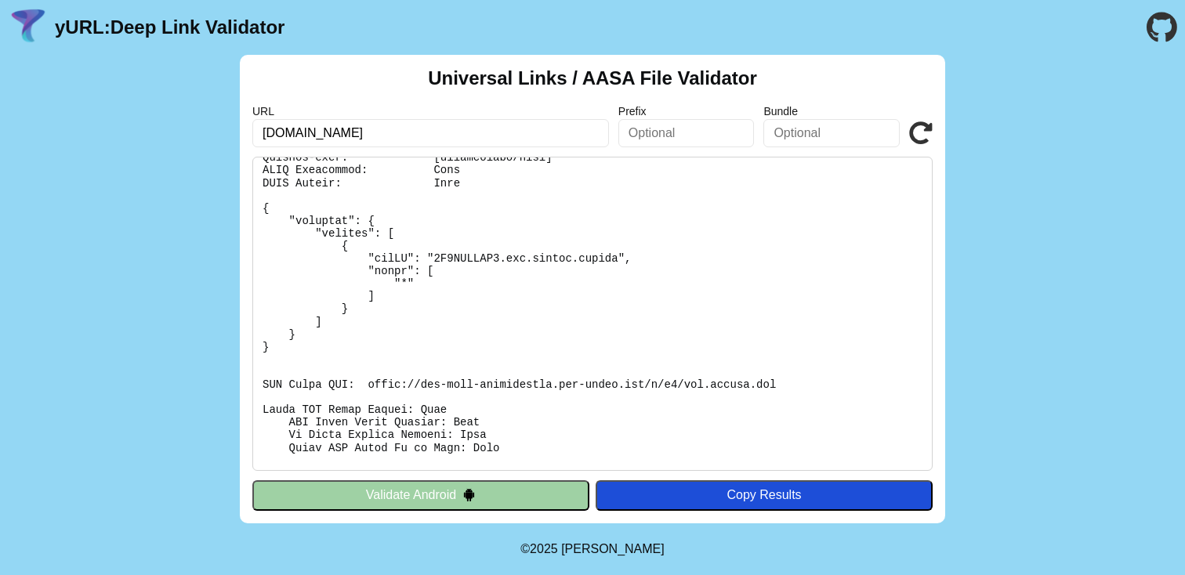
scroll to position [78, 0]
